Goal: Task Accomplishment & Management: Complete application form

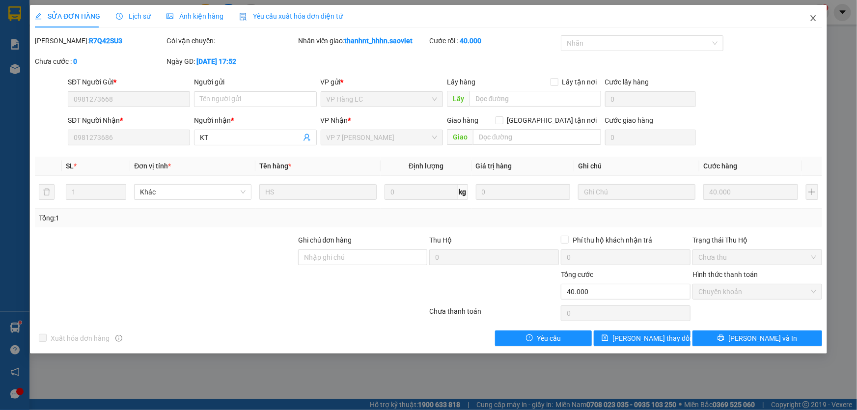
click at [809, 17] on icon "close" at bounding box center [813, 18] width 8 height 8
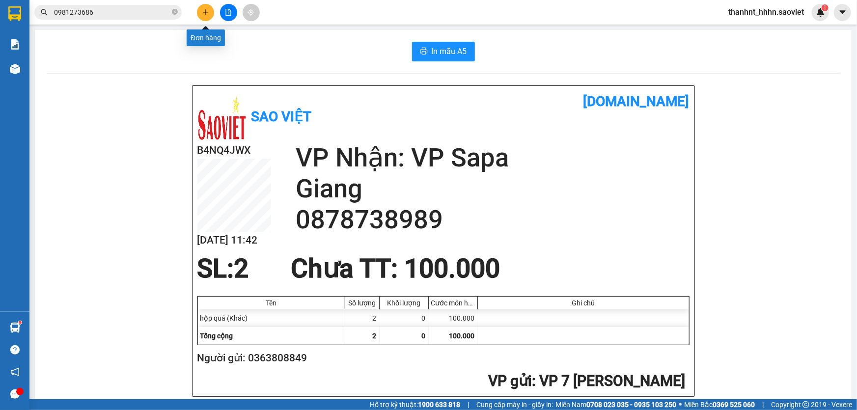
click at [209, 11] on button at bounding box center [205, 12] width 17 height 17
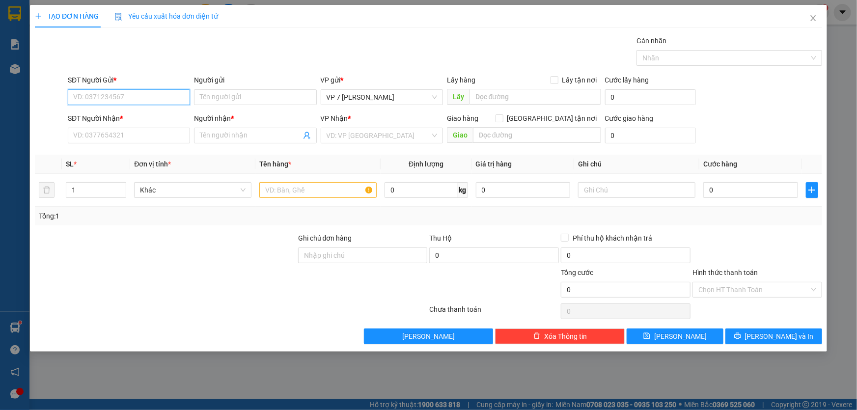
click at [152, 98] on input "SĐT Người Gửi *" at bounding box center [129, 97] width 122 height 16
type input "0917112066"
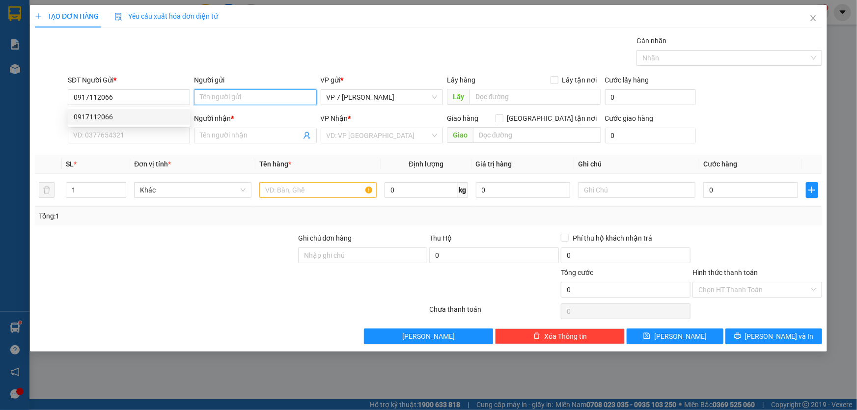
click at [216, 97] on input "Người gửi" at bounding box center [255, 97] width 122 height 16
type input "a"
click at [167, 137] on input "SĐT Người Nhận *" at bounding box center [129, 136] width 122 height 16
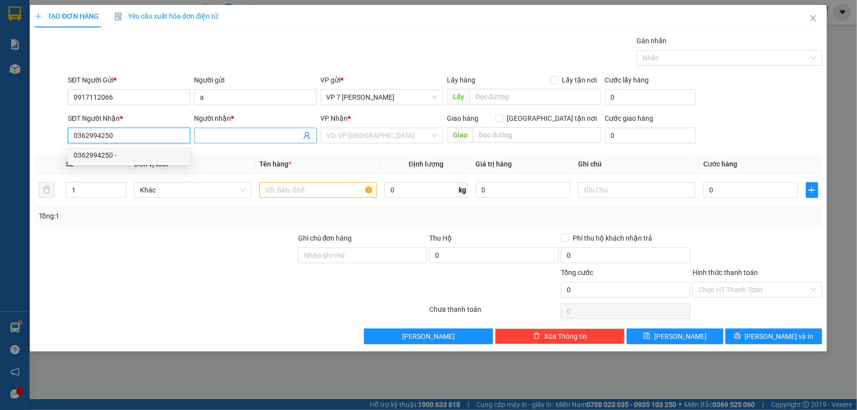
type input "0362994250"
click at [221, 135] on input "Người nhận *" at bounding box center [250, 135] width 101 height 11
type input "a"
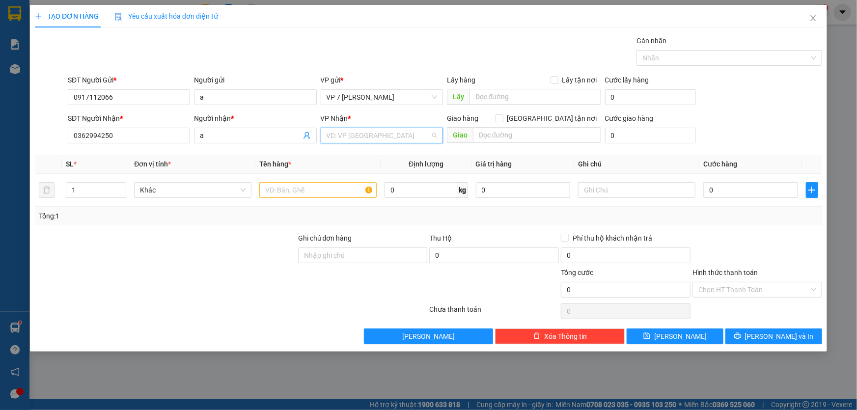
click at [355, 137] on input "search" at bounding box center [378, 135] width 104 height 15
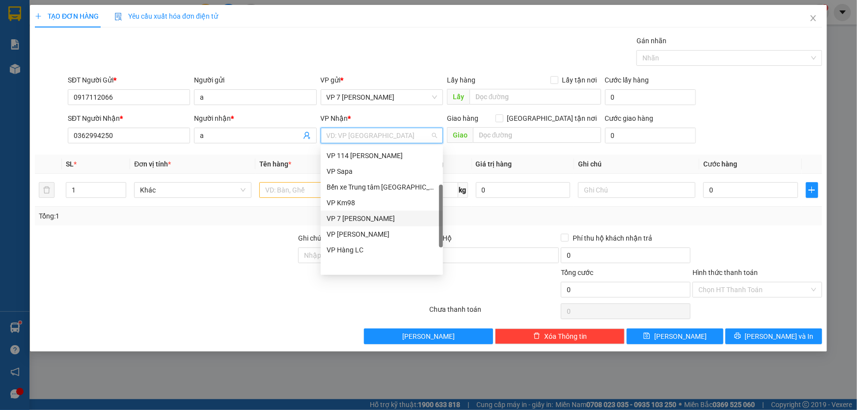
scroll to position [65, 0]
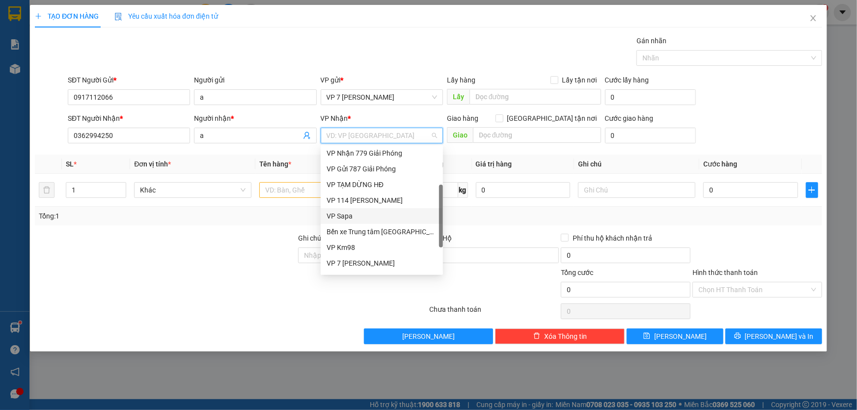
click at [348, 213] on div "VP Sapa" at bounding box center [381, 216] width 110 height 11
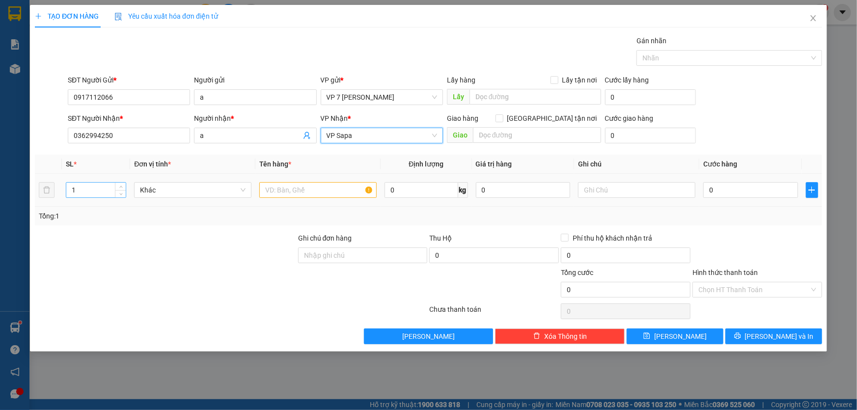
click at [103, 190] on input "1" at bounding box center [95, 190] width 59 height 15
type input "2"
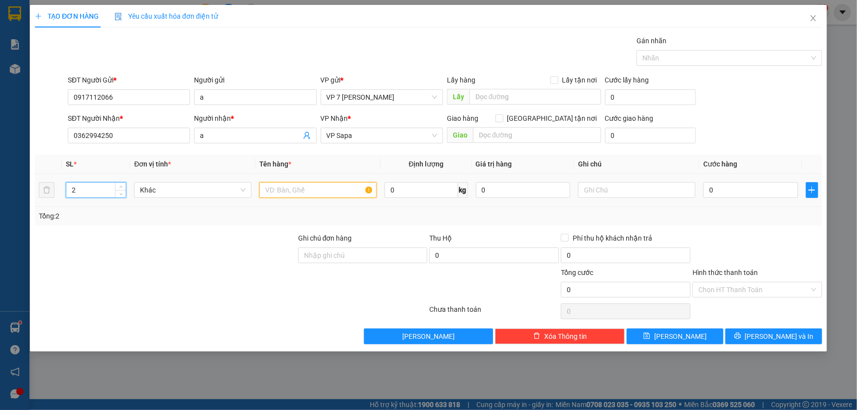
click at [292, 192] on input "text" at bounding box center [317, 190] width 117 height 16
type input "k"
drag, startPoint x: 295, startPoint y: 189, endPoint x: 240, endPoint y: 199, distance: 55.9
click at [240, 199] on tr "2 Khác thùng 0 kg 0 0" at bounding box center [428, 190] width 787 height 33
type input "hộp"
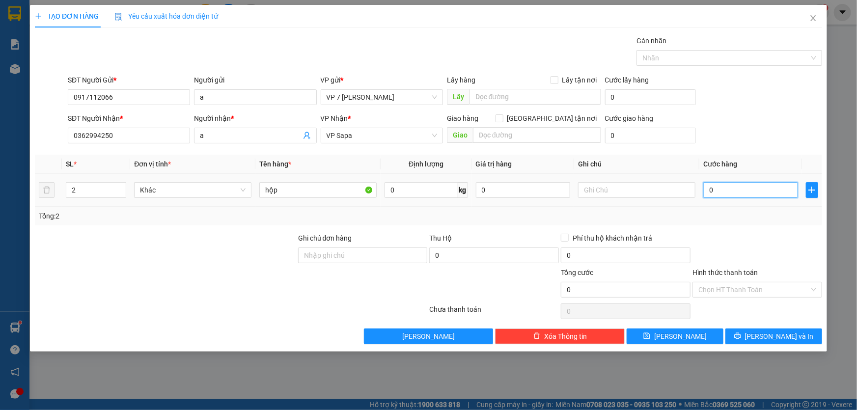
click at [718, 190] on input "0" at bounding box center [750, 190] width 95 height 16
type input "1"
type input "10"
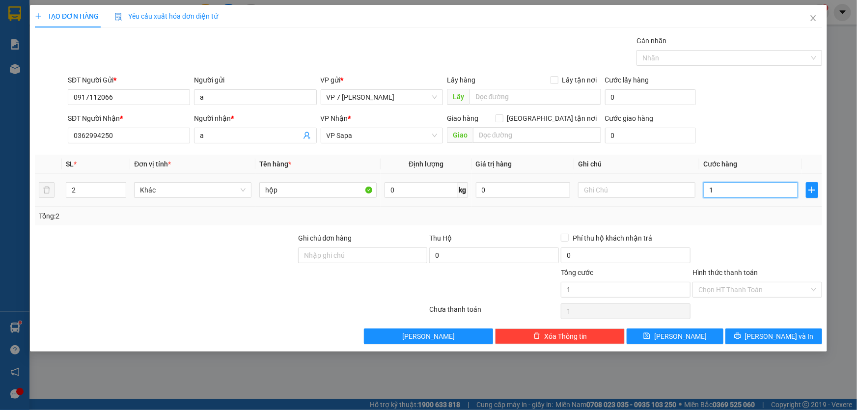
type input "10"
type input "100"
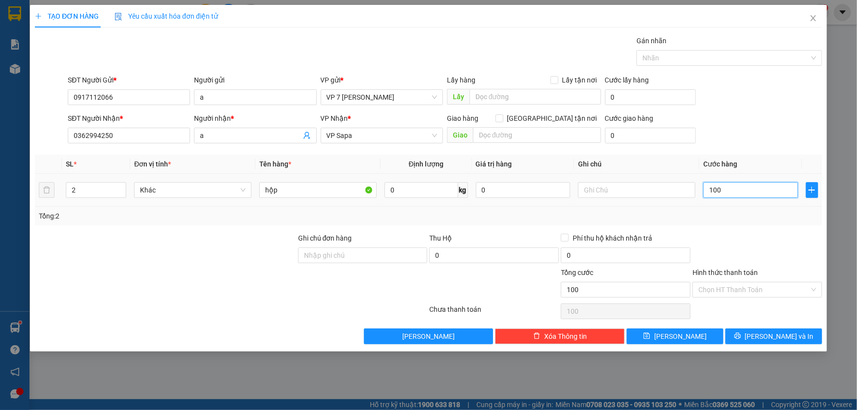
type input "1.000"
type input "10.000"
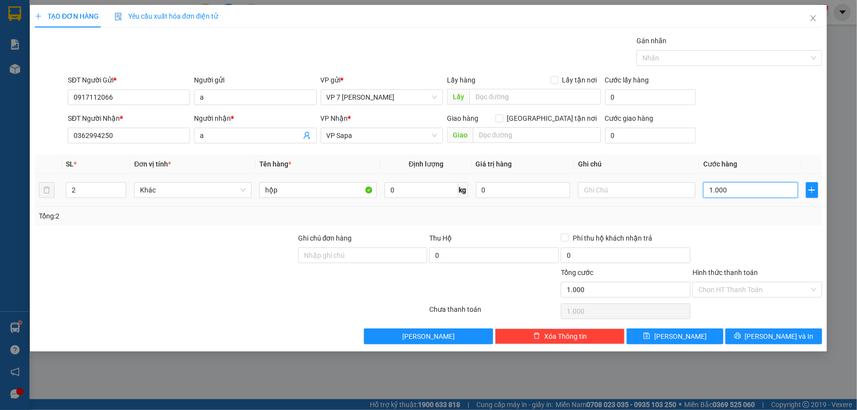
type input "10.000"
type input "100.000"
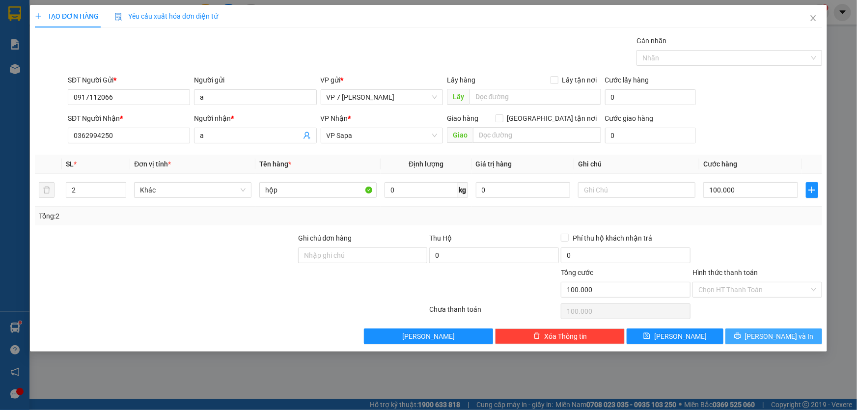
click at [741, 334] on icon "printer" at bounding box center [737, 335] width 7 height 7
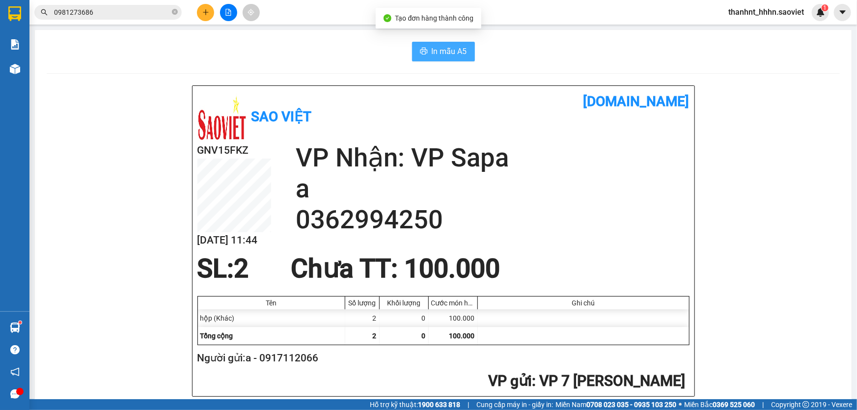
click at [437, 54] on span "In mẫu A5" at bounding box center [448, 51] width 35 height 12
